Goal: Task Accomplishment & Management: Manage account settings

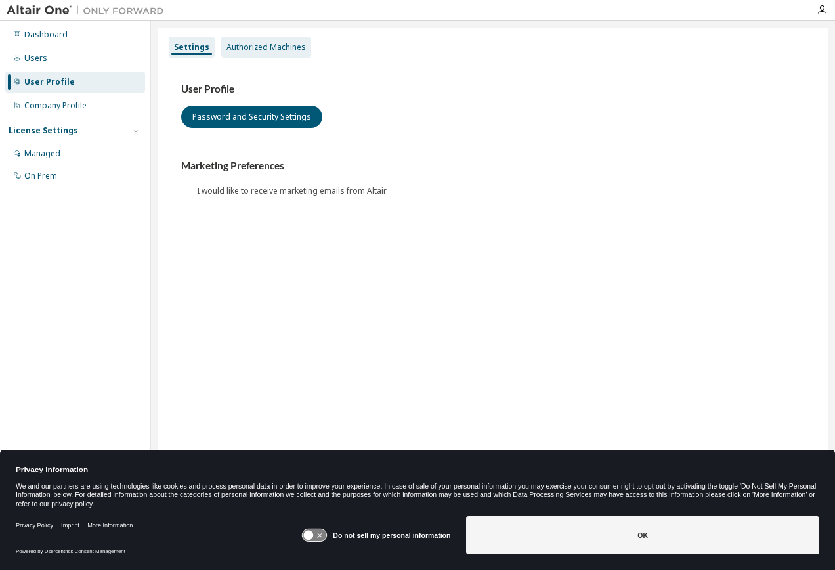
click at [269, 51] on div "Authorized Machines" at bounding box center [265, 47] width 79 height 11
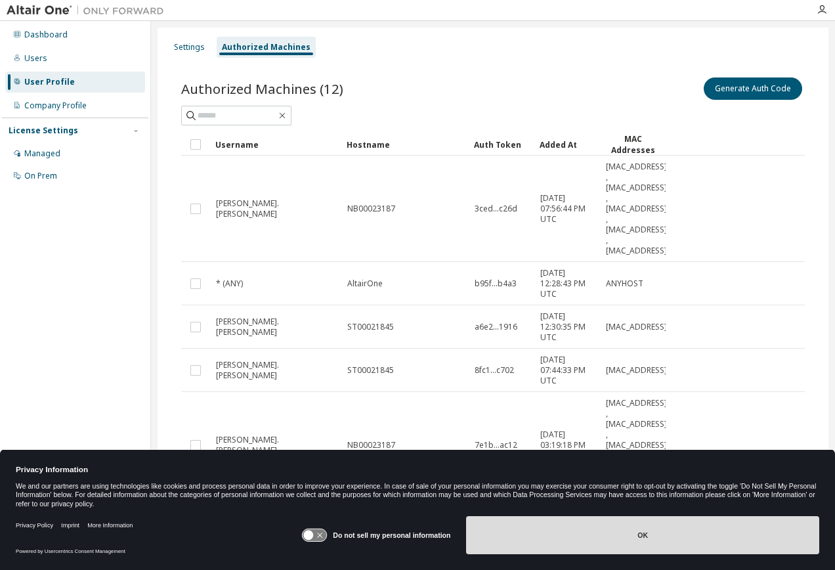
click at [632, 544] on button "OK" at bounding box center [642, 535] width 353 height 38
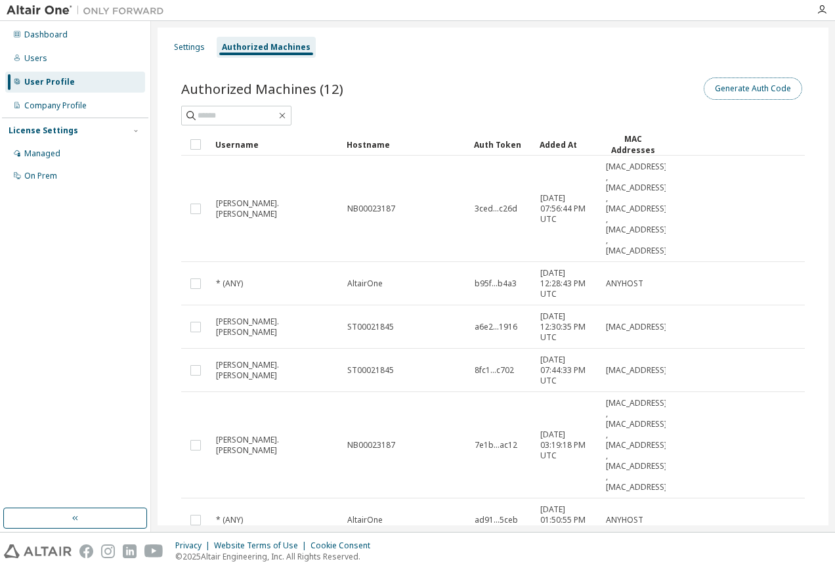
click at [723, 83] on button "Generate Auth Code" at bounding box center [753, 88] width 98 height 22
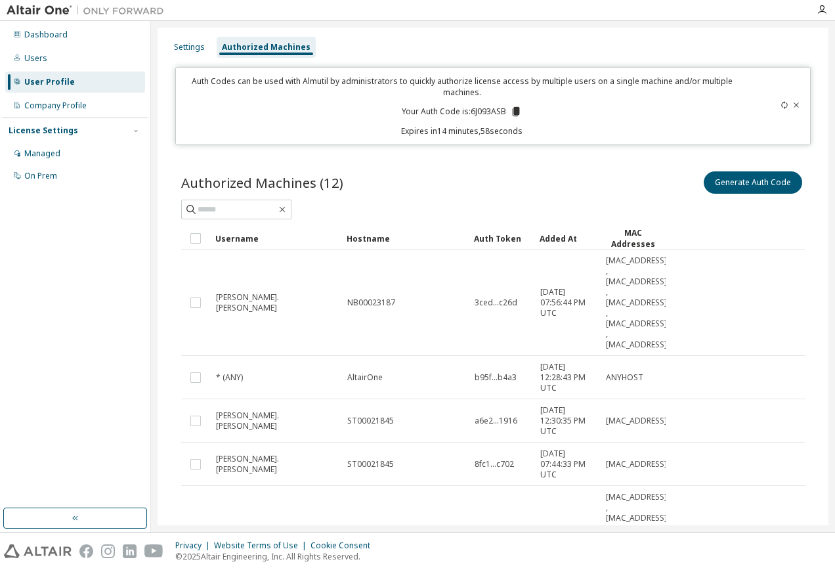
click at [513, 108] on icon at bounding box center [516, 111] width 7 height 9
